Goal: Task Accomplishment & Management: Manage account settings

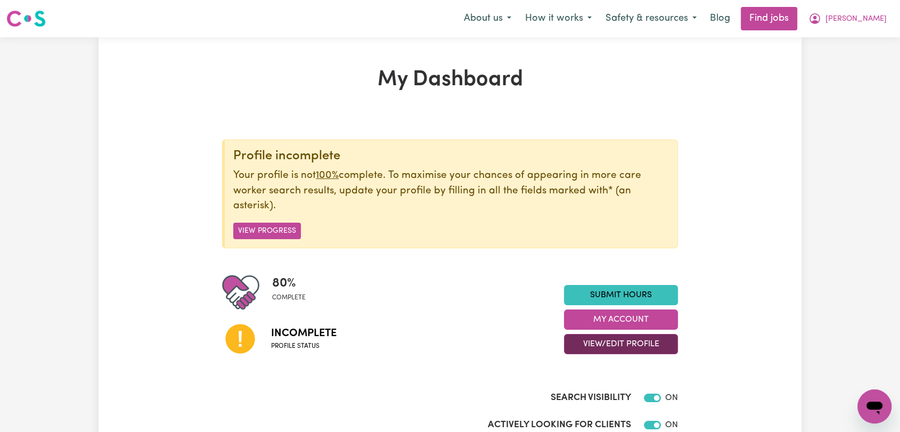
click at [614, 338] on button "View/Edit Profile" at bounding box center [621, 344] width 114 height 20
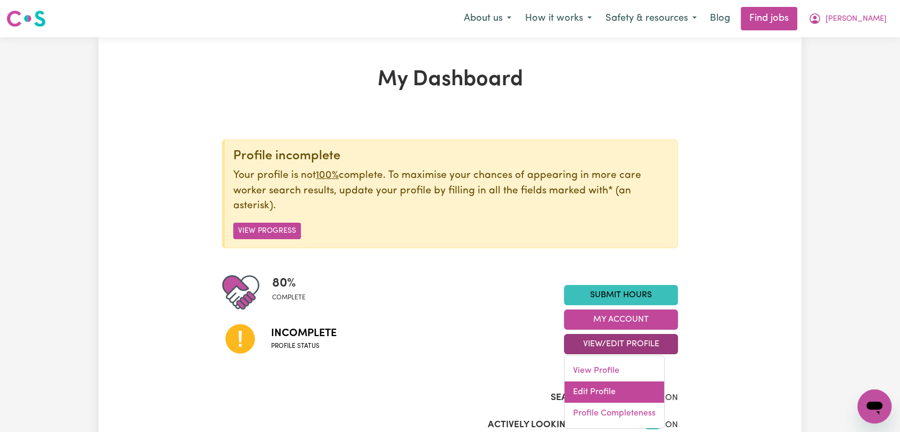
click at [612, 389] on link "Edit Profile" at bounding box center [615, 392] width 100 height 21
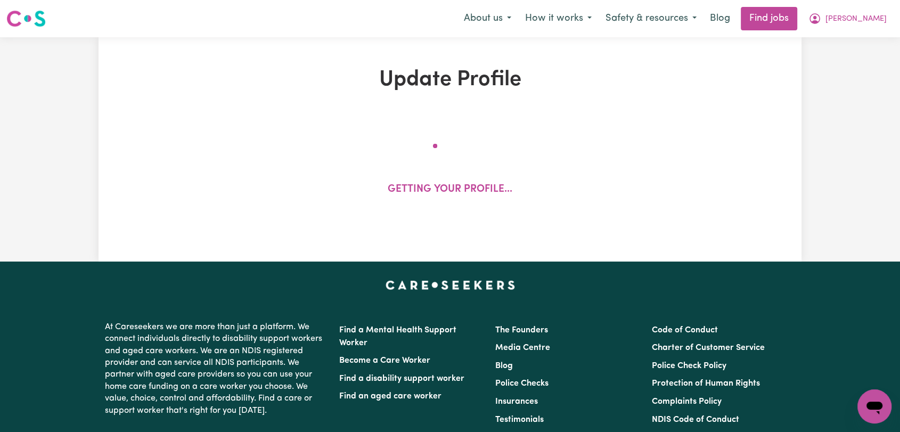
select select "male"
select select "Australian Citizen"
select select "Studying a healthcare related degree or qualification"
select select "58"
select select "83"
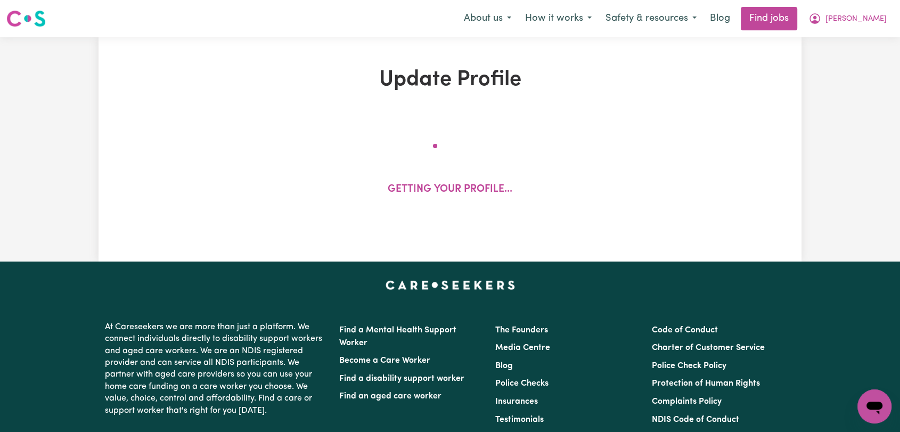
select select "93"
select select "110"
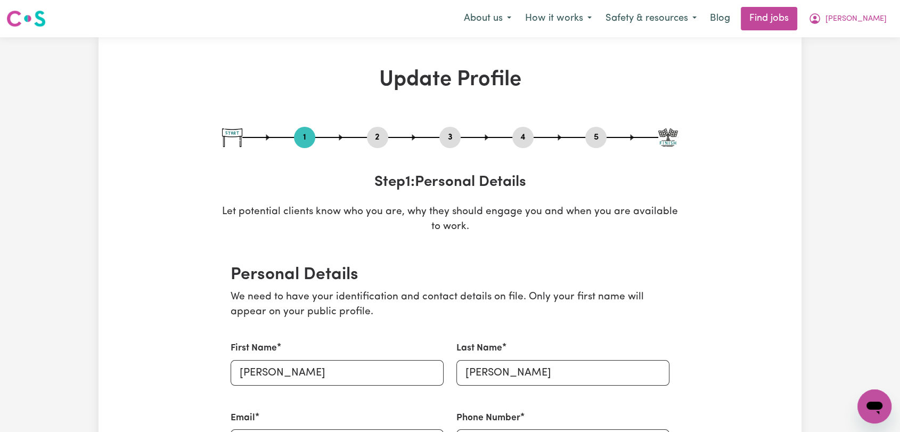
click at [376, 131] on button "2" at bounding box center [377, 138] width 21 height 14
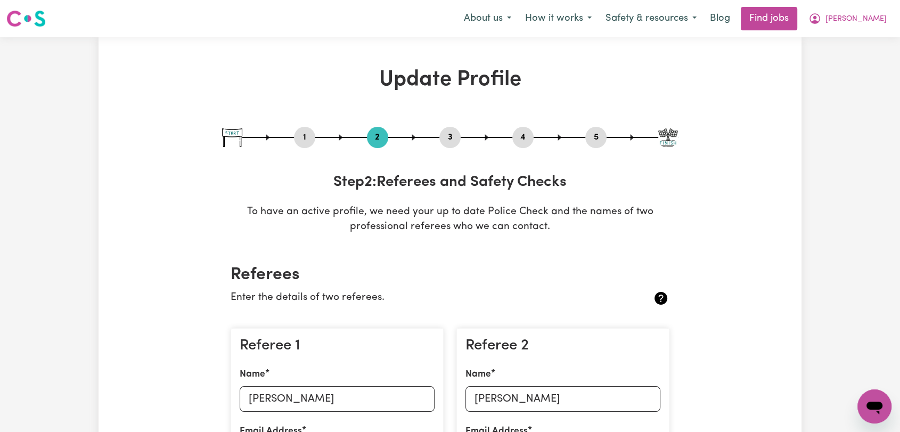
click at [452, 131] on button "3" at bounding box center [450, 138] width 21 height 14
select select "Certificate III (Individual Support)"
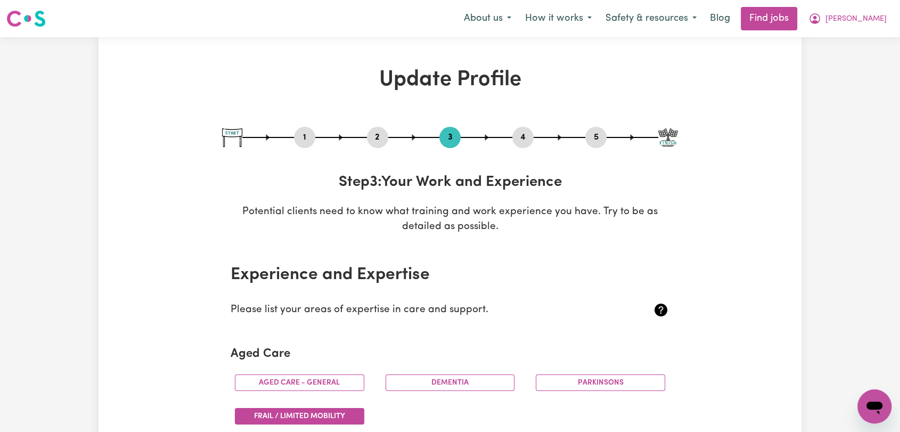
click at [524, 138] on button "4" at bounding box center [523, 138] width 21 height 14
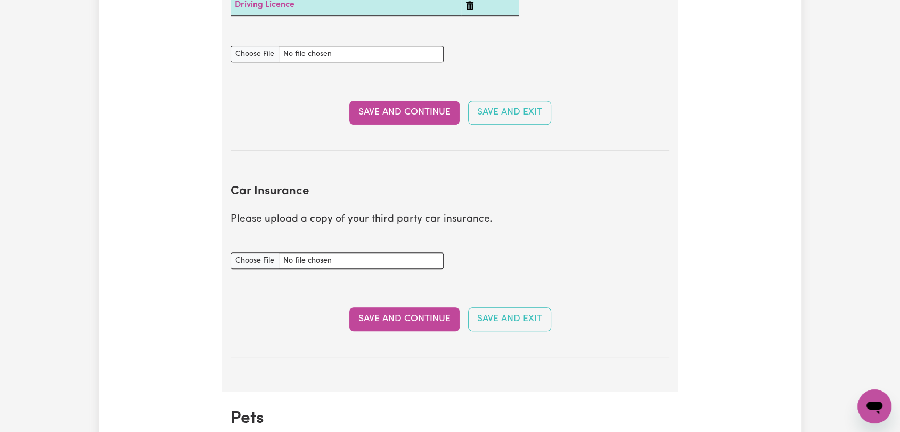
scroll to position [651, 0]
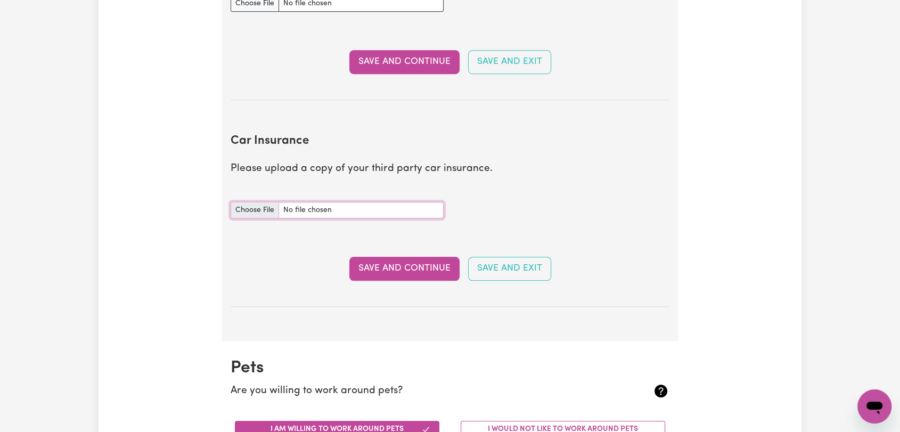
click at [241, 209] on input "Car Insurance document" at bounding box center [337, 210] width 213 height 17
type input "C:\fakepath\Jim Adamopoulos - Car Registration with TAC.pdf"
click at [412, 267] on button "Save and Continue" at bounding box center [405, 268] width 110 height 23
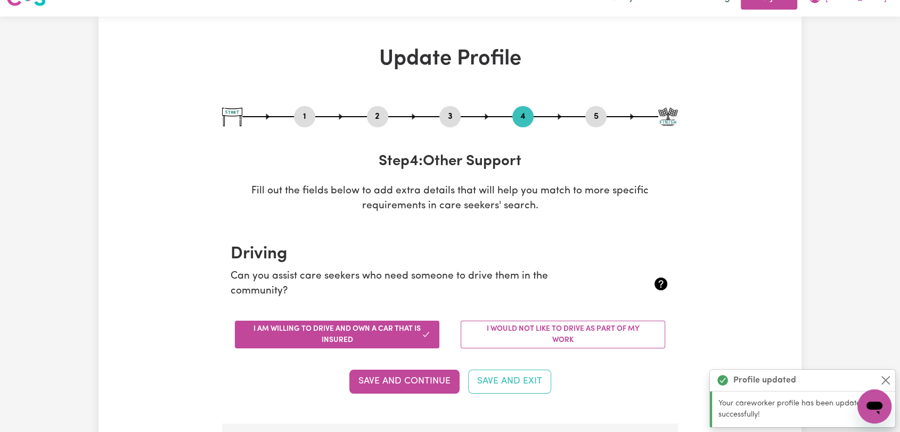
scroll to position [0, 0]
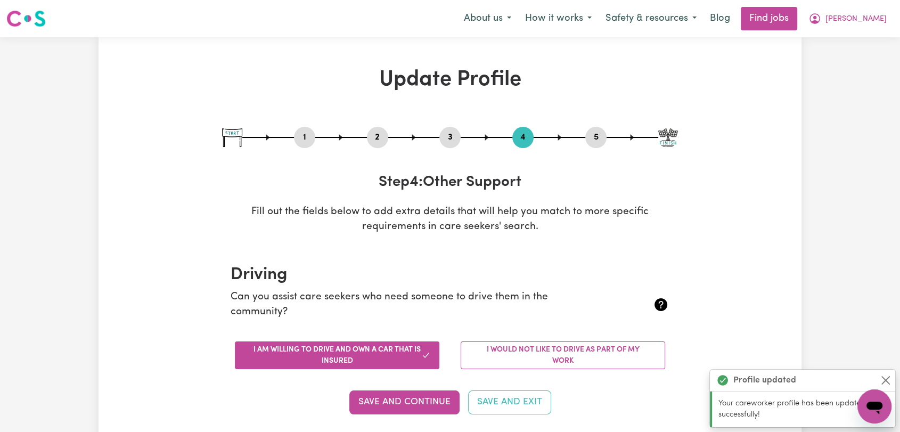
click at [590, 134] on button "5" at bounding box center [596, 138] width 21 height 14
select select "I am providing services through another platform"
